Goal: Transaction & Acquisition: Book appointment/travel/reservation

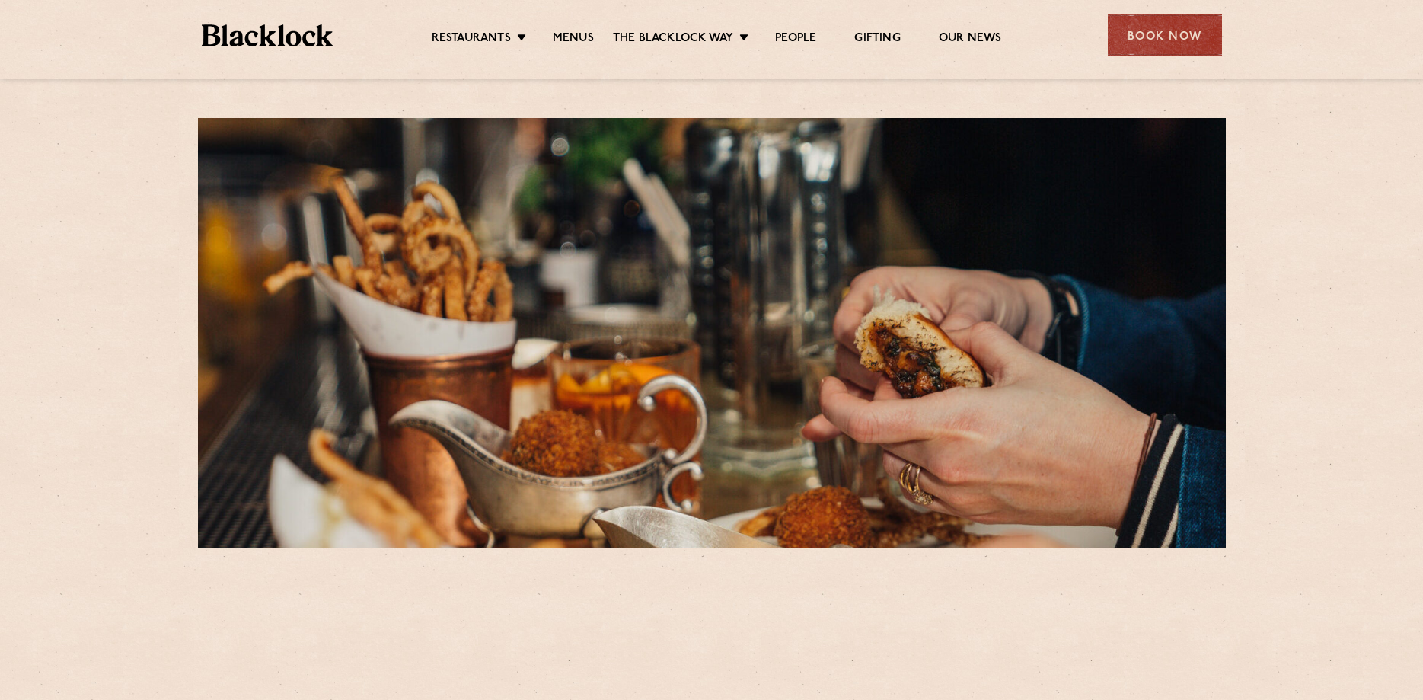
scroll to position [388, 0]
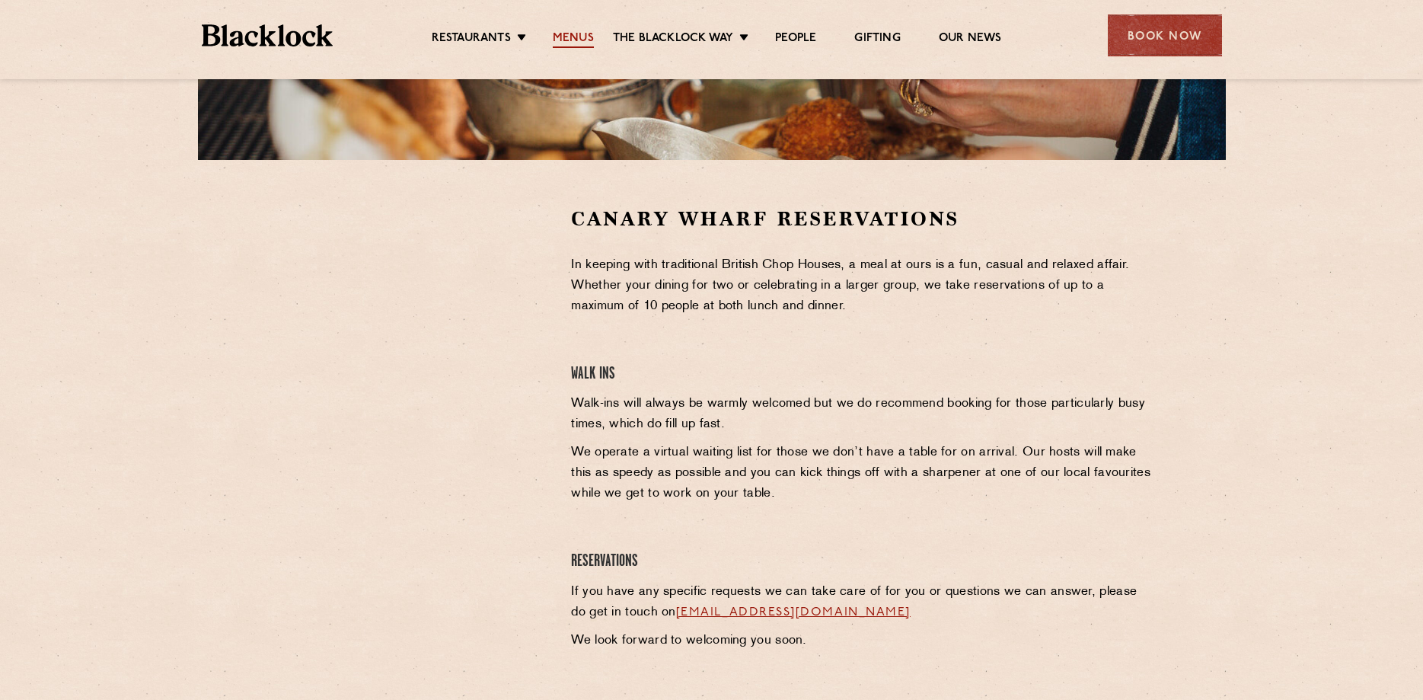
click at [565, 33] on link "Menus" at bounding box center [573, 39] width 41 height 17
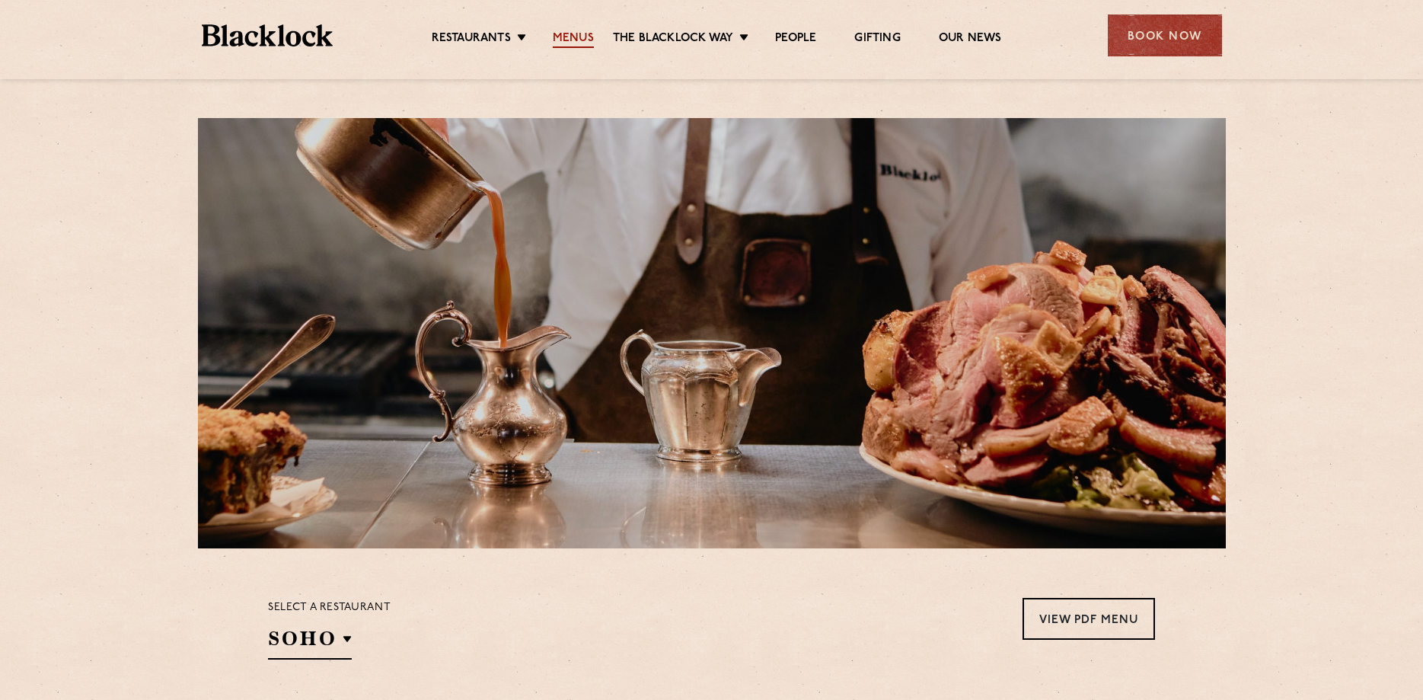
click at [583, 34] on link "Menus" at bounding box center [573, 39] width 41 height 17
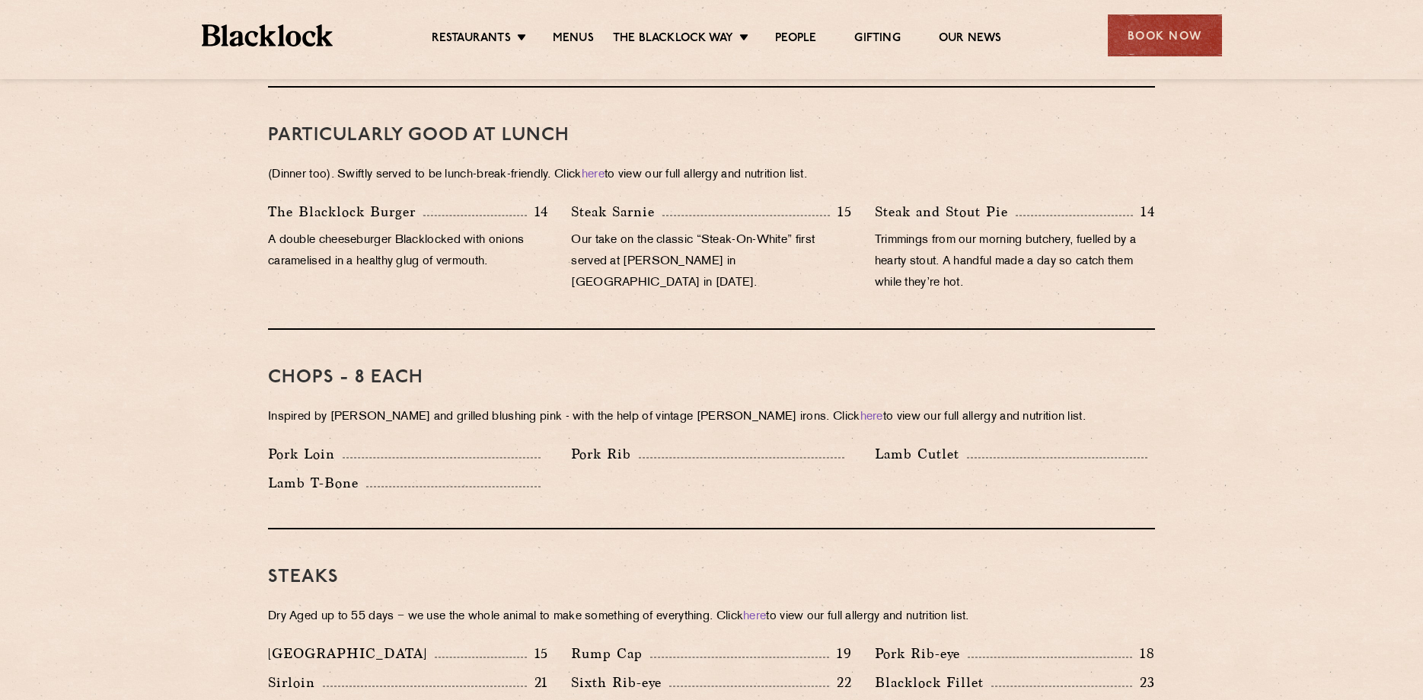
scroll to position [1036, 0]
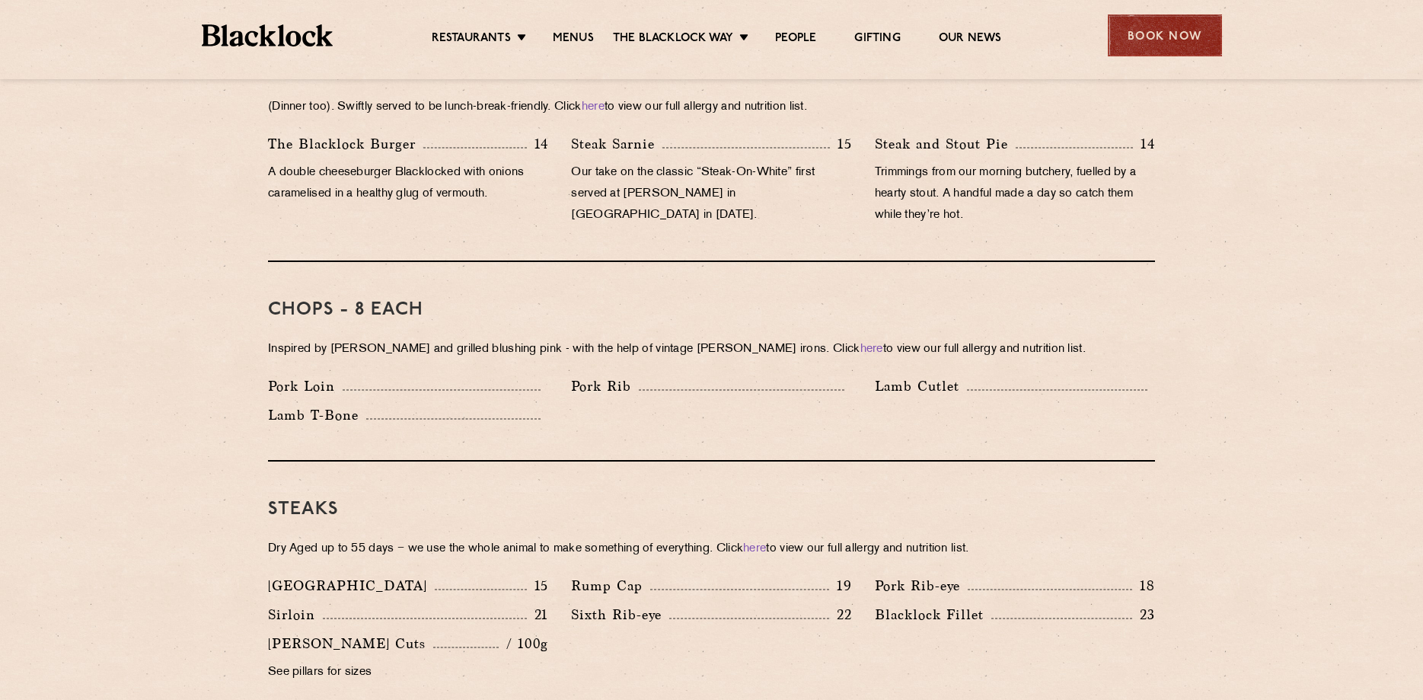
click at [1177, 27] on div "Book Now" at bounding box center [1165, 35] width 114 height 42
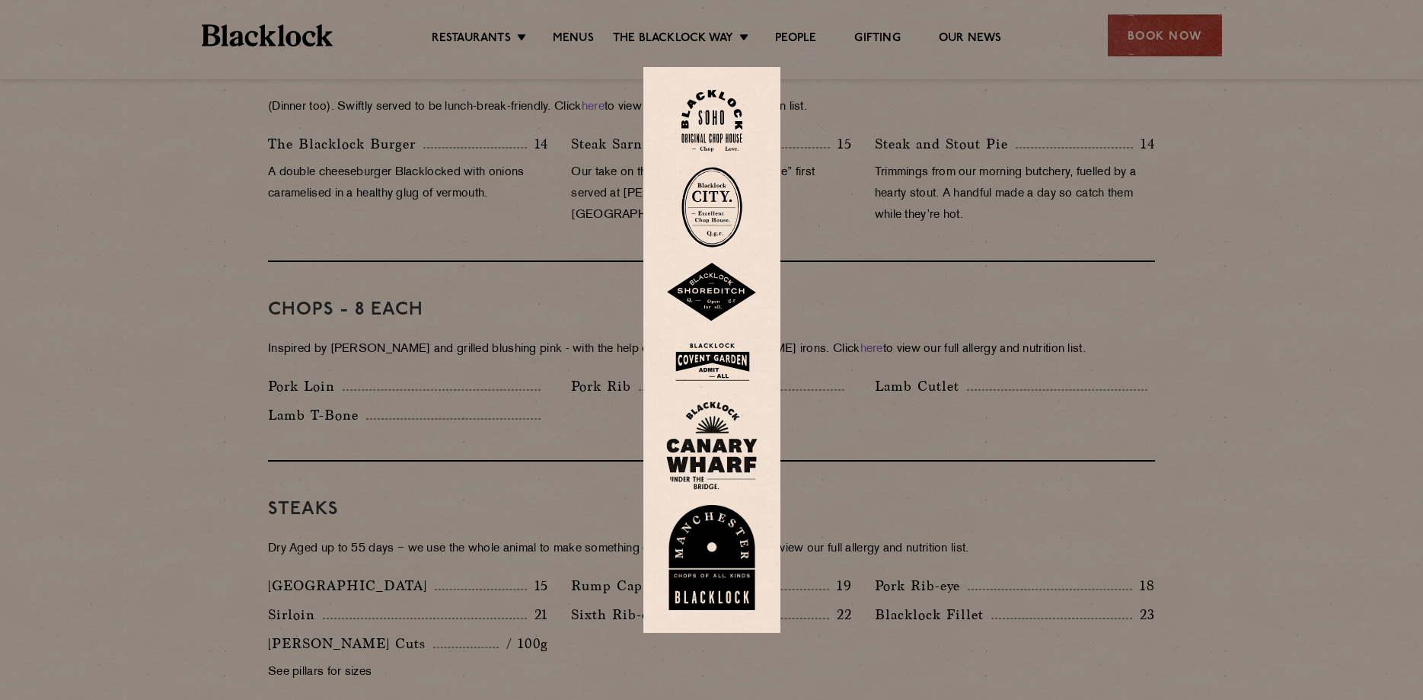
click at [730, 366] on img at bounding box center [711, 362] width 91 height 50
